Goal: Task Accomplishment & Management: Use online tool/utility

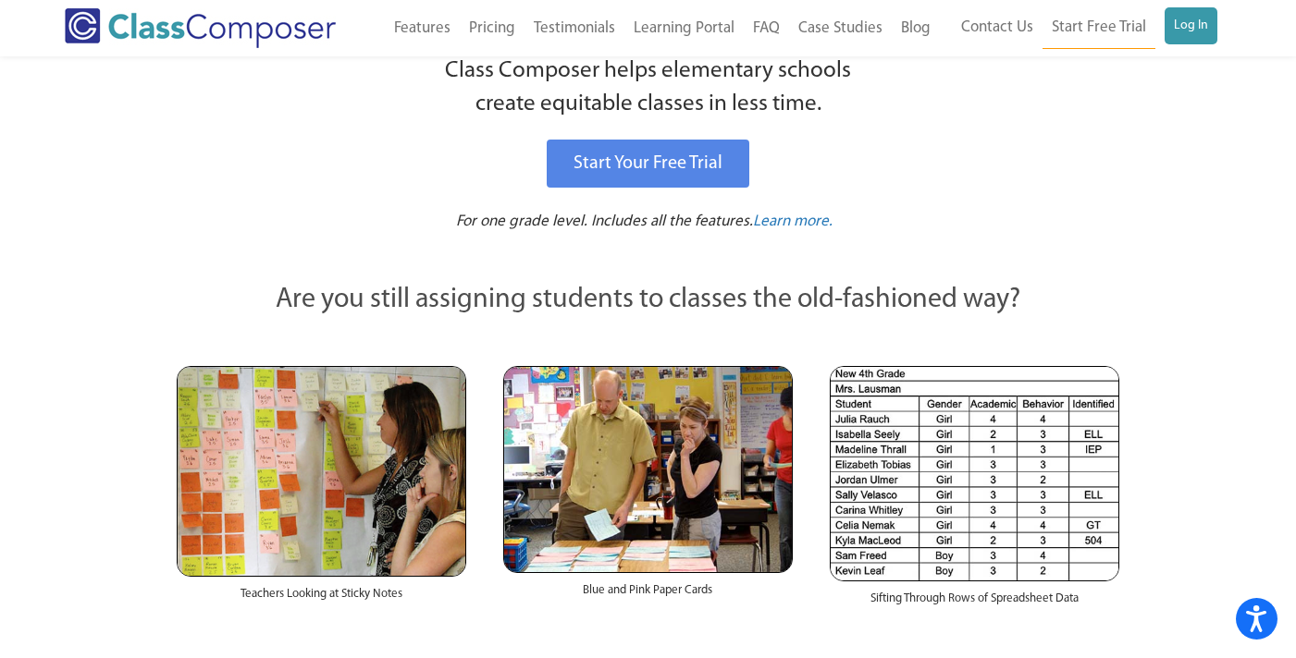
scroll to position [131, 0]
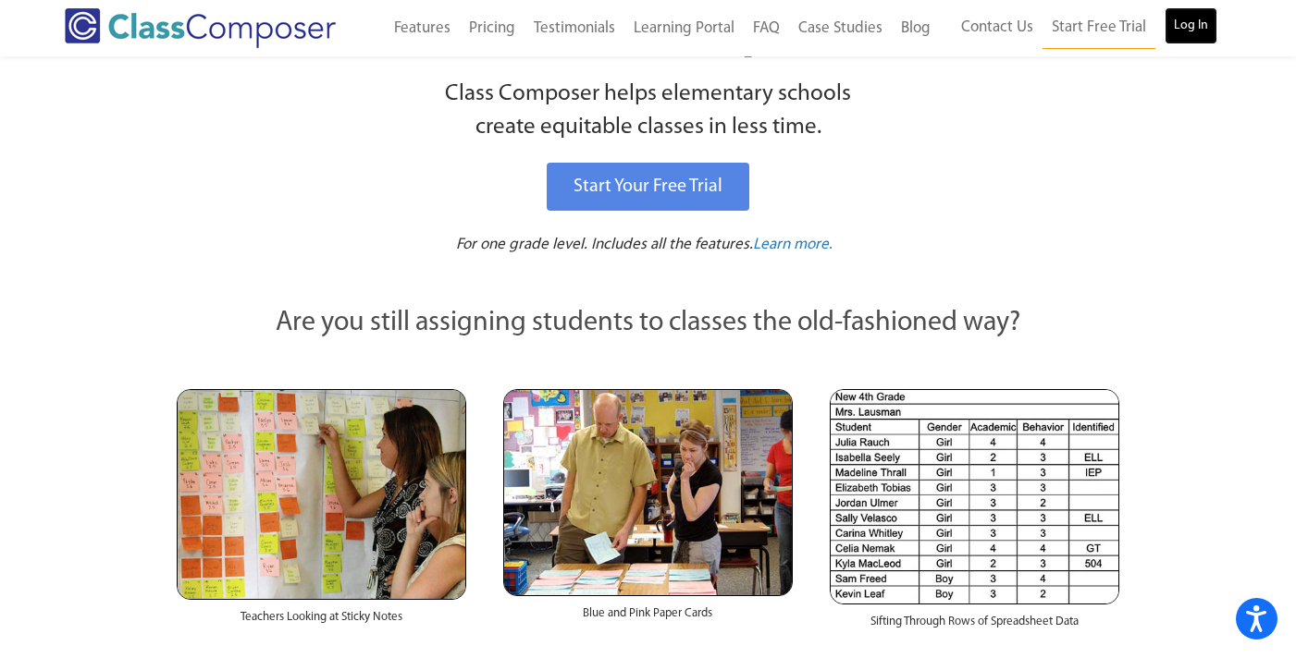
click at [1197, 23] on link "Log In" at bounding box center [1190, 25] width 53 height 37
click at [966, 136] on p "Class Composer helps elementary schools create equitable classes in less time." at bounding box center [648, 112] width 949 height 68
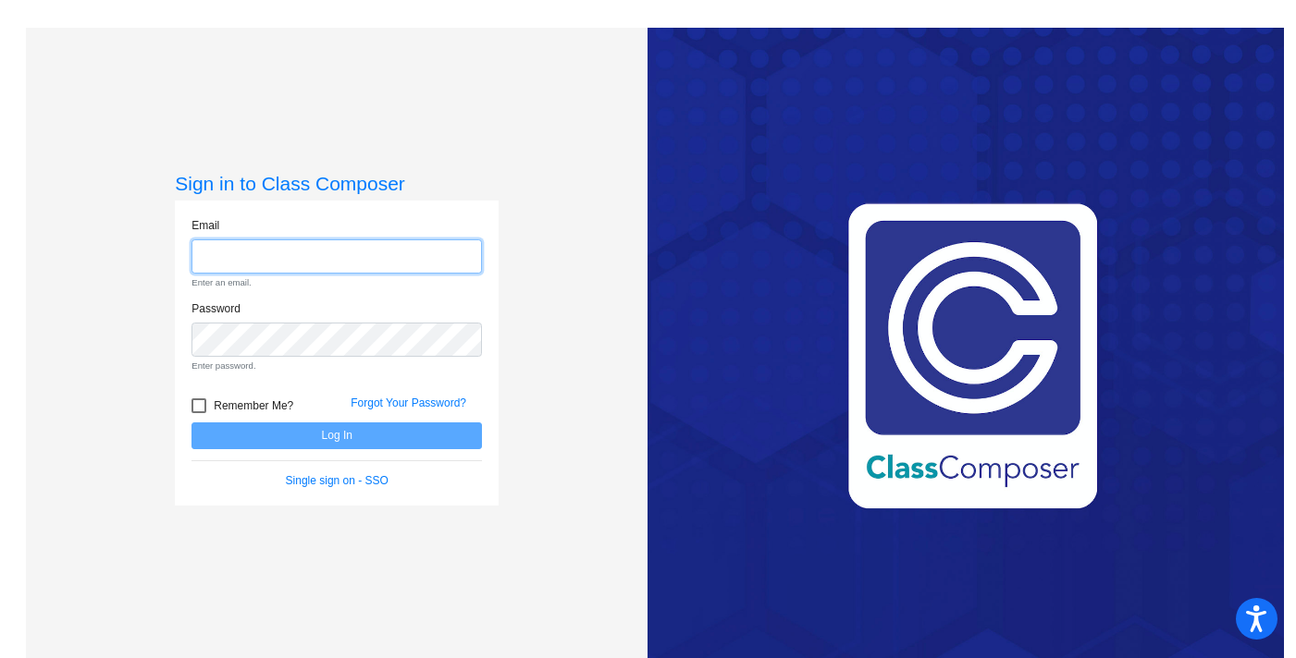
type input "lmorgan@lgusd.org"
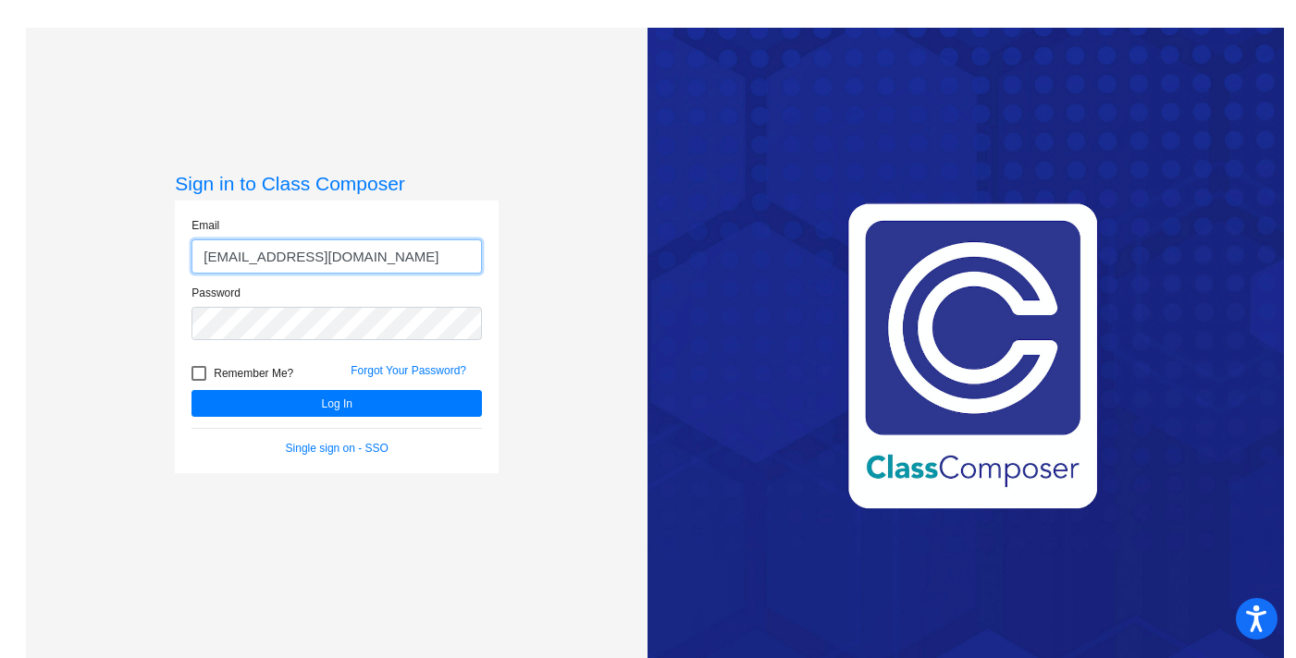
click at [191, 390] on button "Log In" at bounding box center [336, 403] width 290 height 27
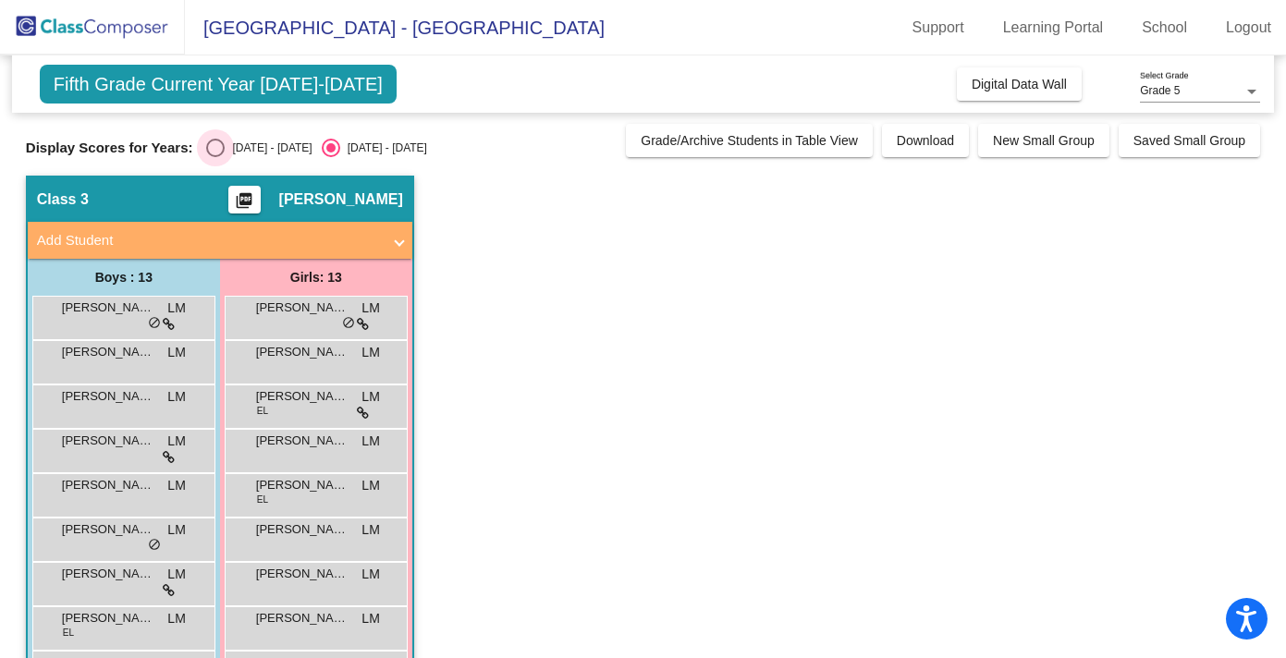
click at [215, 149] on div "Select an option" at bounding box center [215, 148] width 18 height 18
click at [215, 157] on input "2024 - 2025" at bounding box center [215, 157] width 1 height 1
radio input "true"
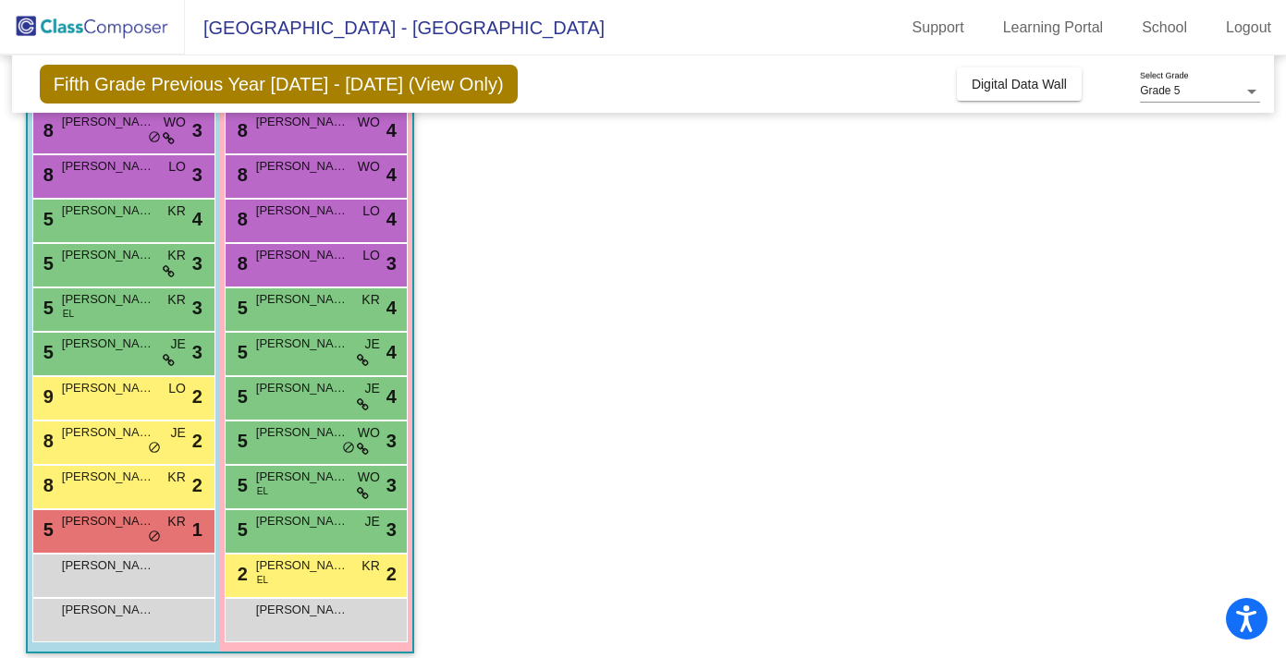
scroll to position [228, 0]
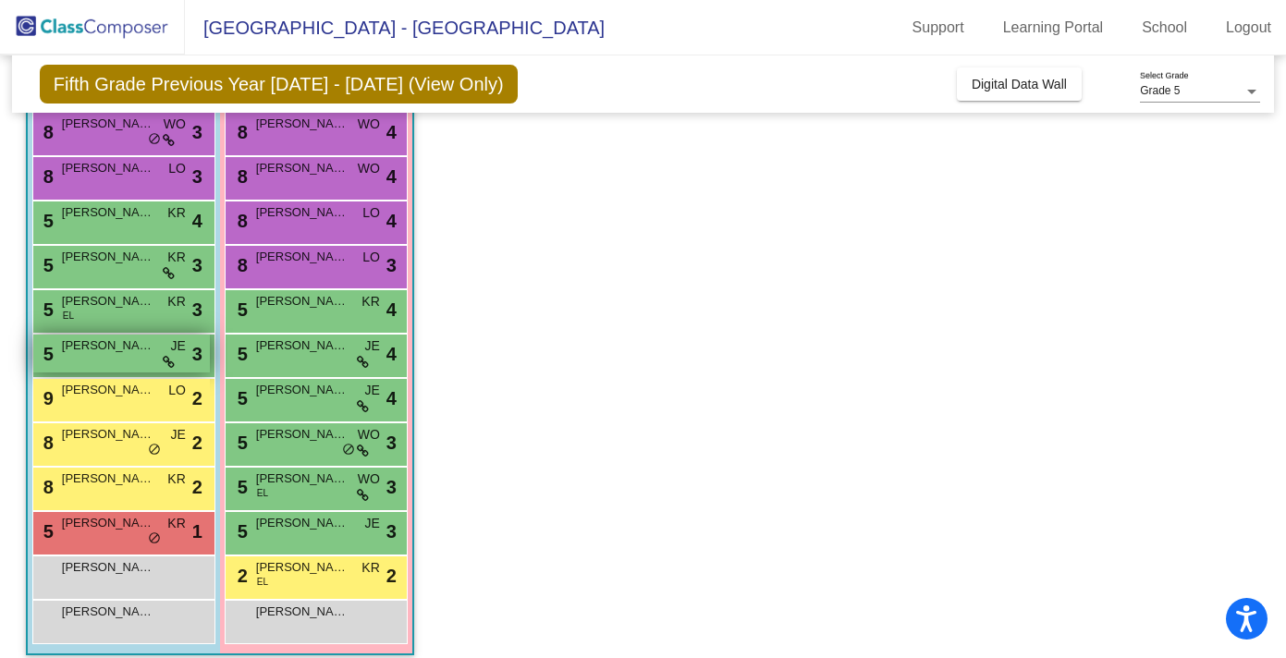
click at [98, 347] on span "Jonathan Cassidy" at bounding box center [108, 346] width 92 height 18
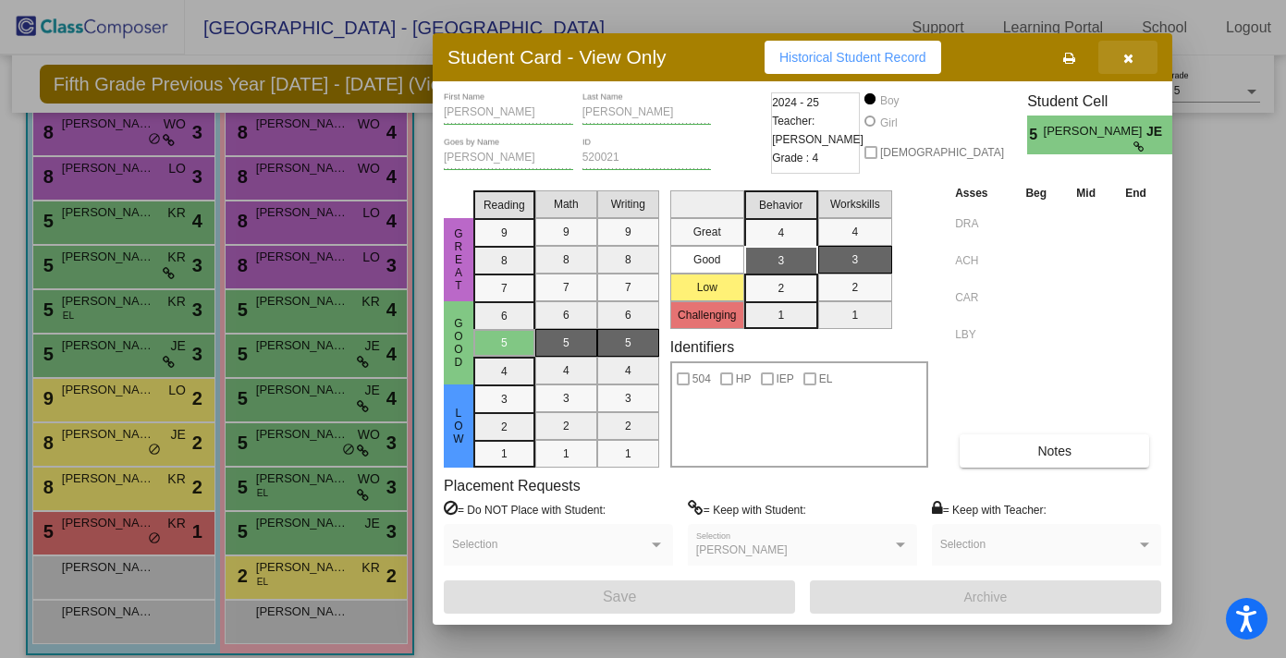
click at [1129, 62] on icon "button" at bounding box center [1129, 58] width 10 height 13
